Goal: Task Accomplishment & Management: Manage account settings

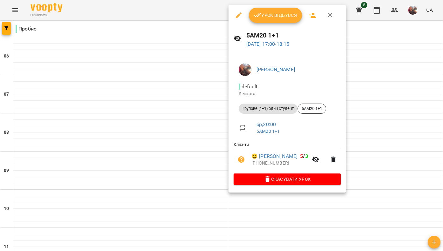
scroll to position [394, 0]
click at [271, 13] on span "Урок відбувся" at bounding box center [275, 15] width 43 height 8
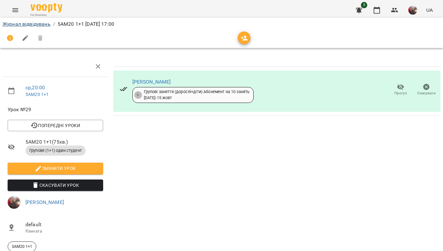
click at [47, 25] on link "Журнал відвідувань" at bounding box center [27, 24] width 48 height 6
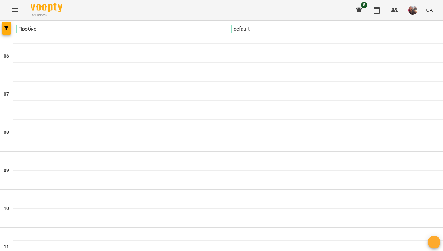
scroll to position [402, 0]
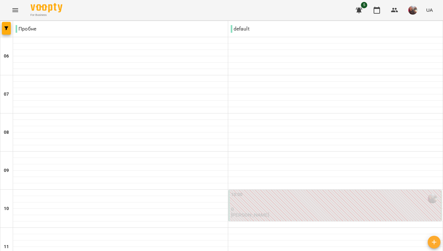
scroll to position [452, 0]
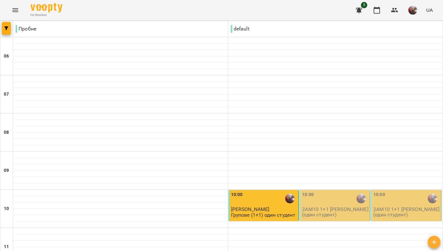
scroll to position [477, 0]
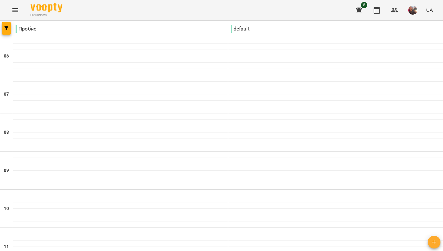
scroll to position [457, 0]
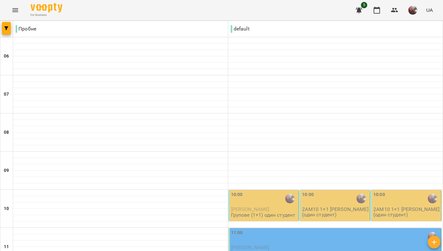
scroll to position [477, 0]
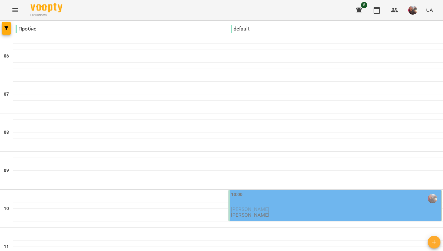
scroll to position [151, 0]
click at [262, 191] on div "10:00" at bounding box center [335, 198] width 209 height 15
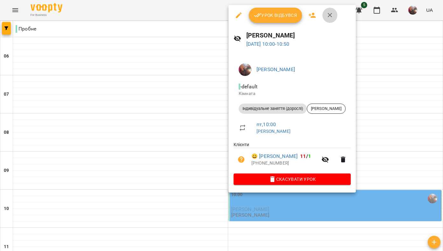
click at [328, 17] on icon "button" at bounding box center [330, 15] width 4 height 4
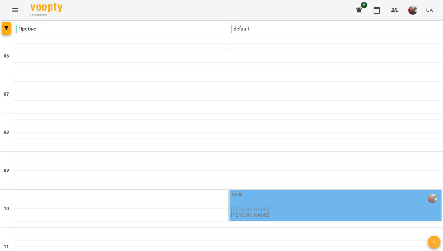
scroll to position [441, 0]
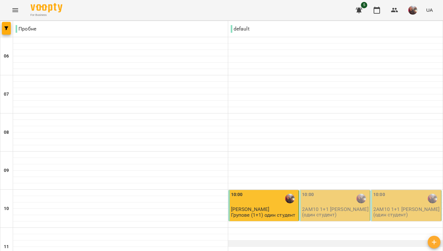
scroll to position [128, 0]
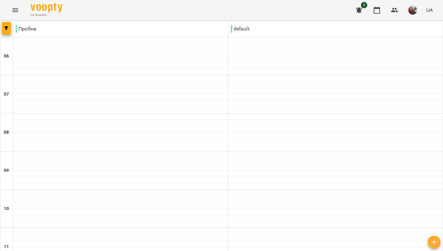
scroll to position [385, 0]
